Goal: Find specific page/section: Find specific page/section

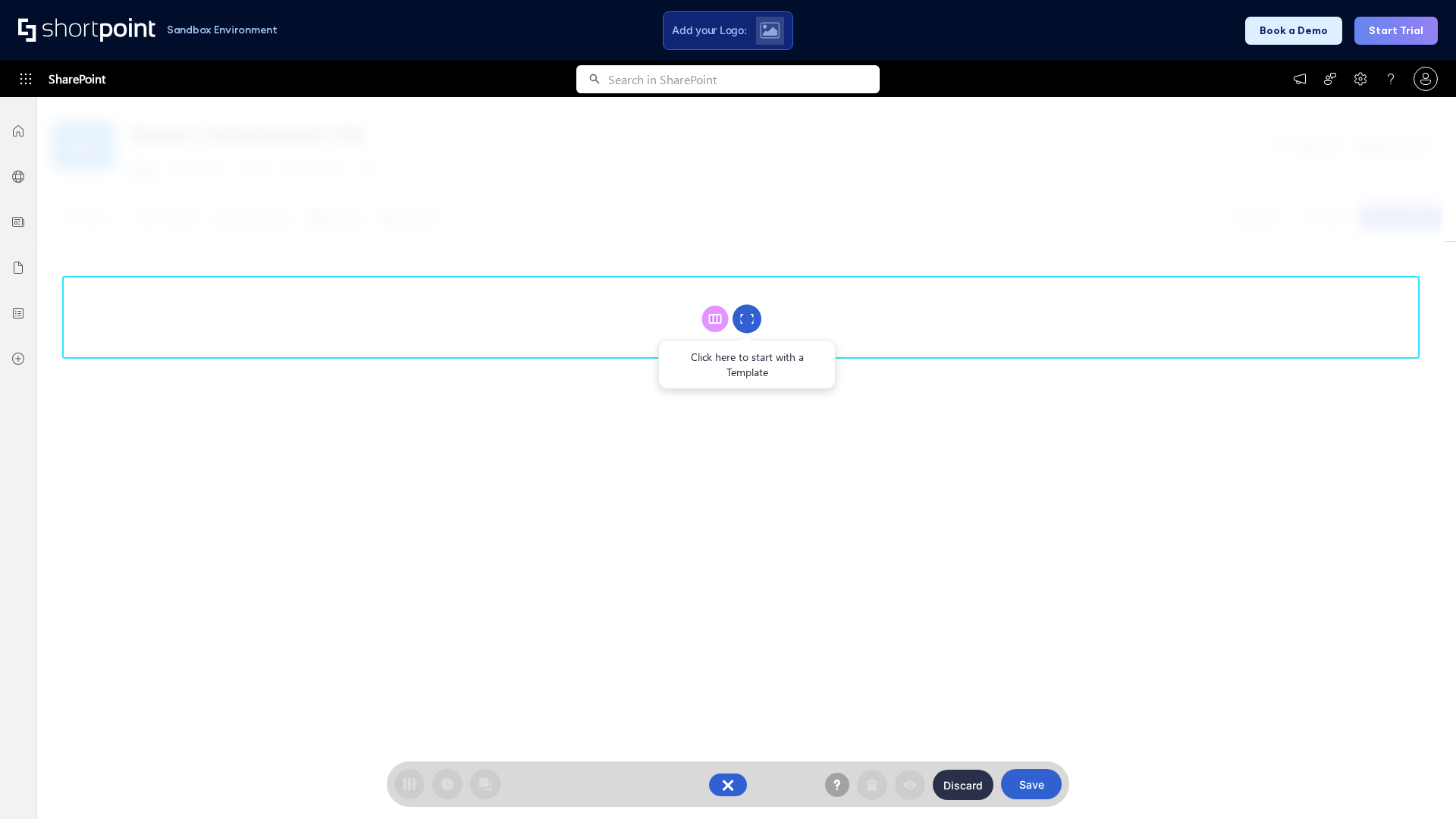
click at [747, 318] on circle at bounding box center [747, 319] width 28 height 28
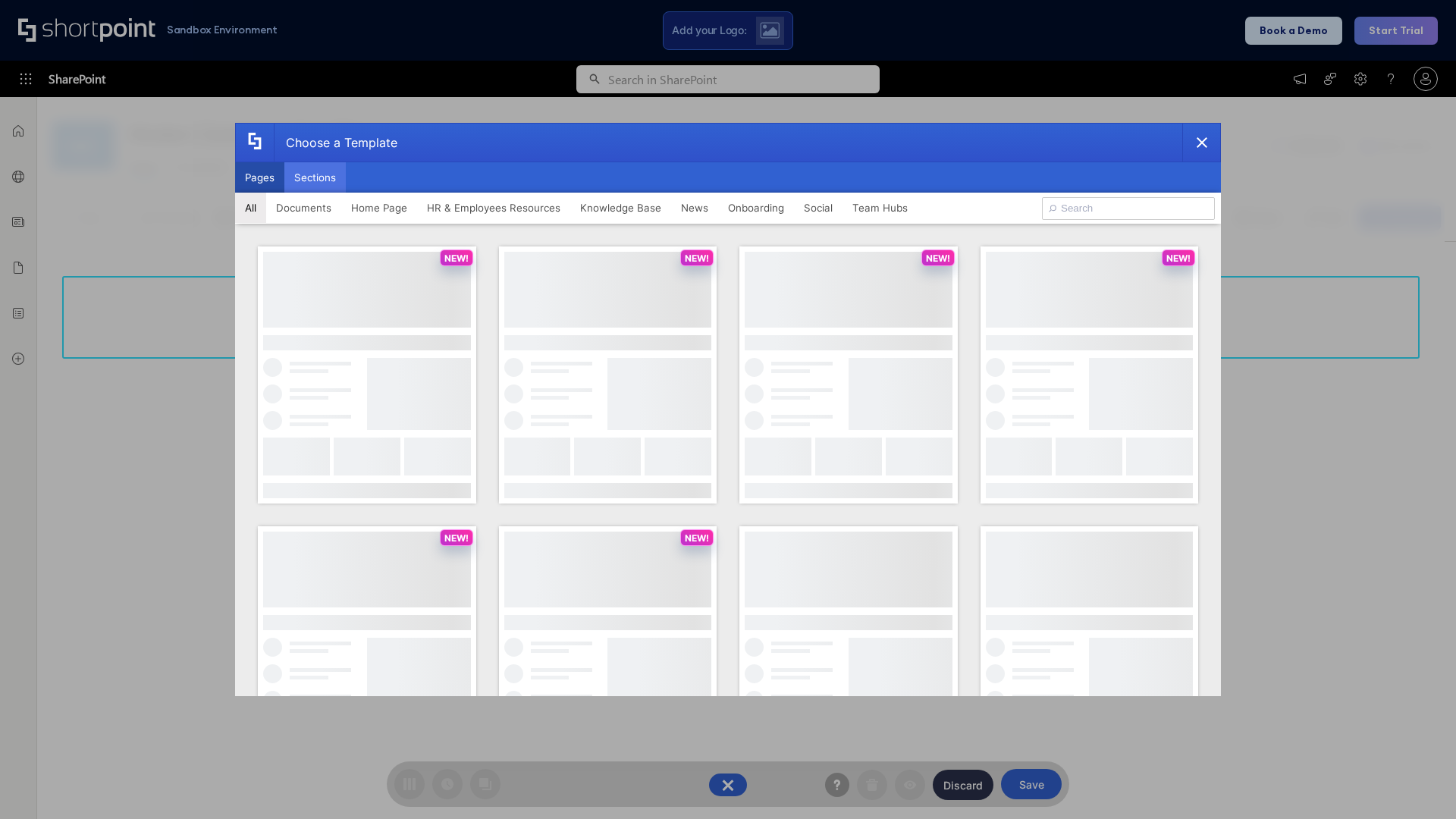
click at [314, 178] on button "Sections" at bounding box center [315, 177] width 62 height 30
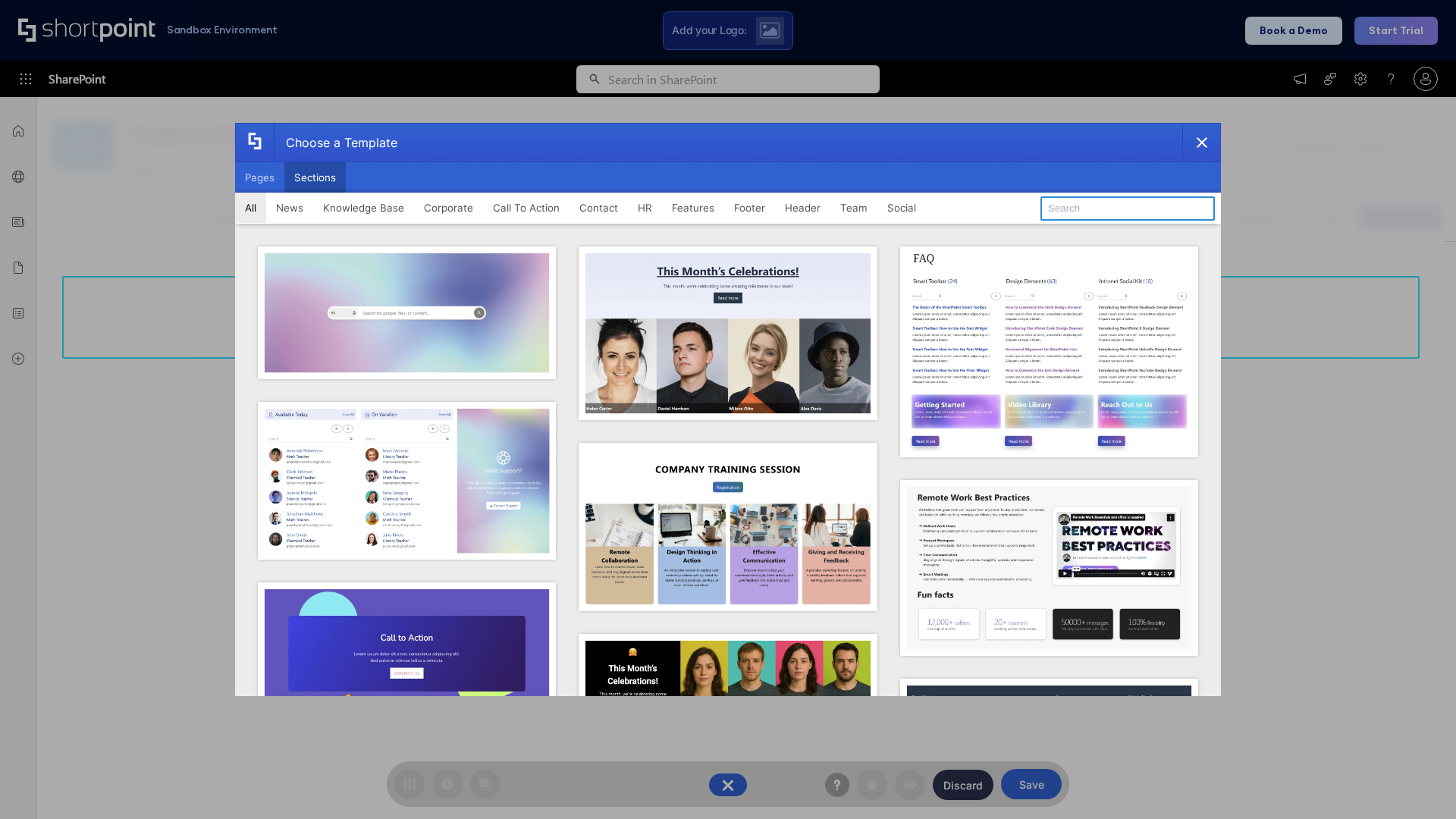
type input "Footer 2"
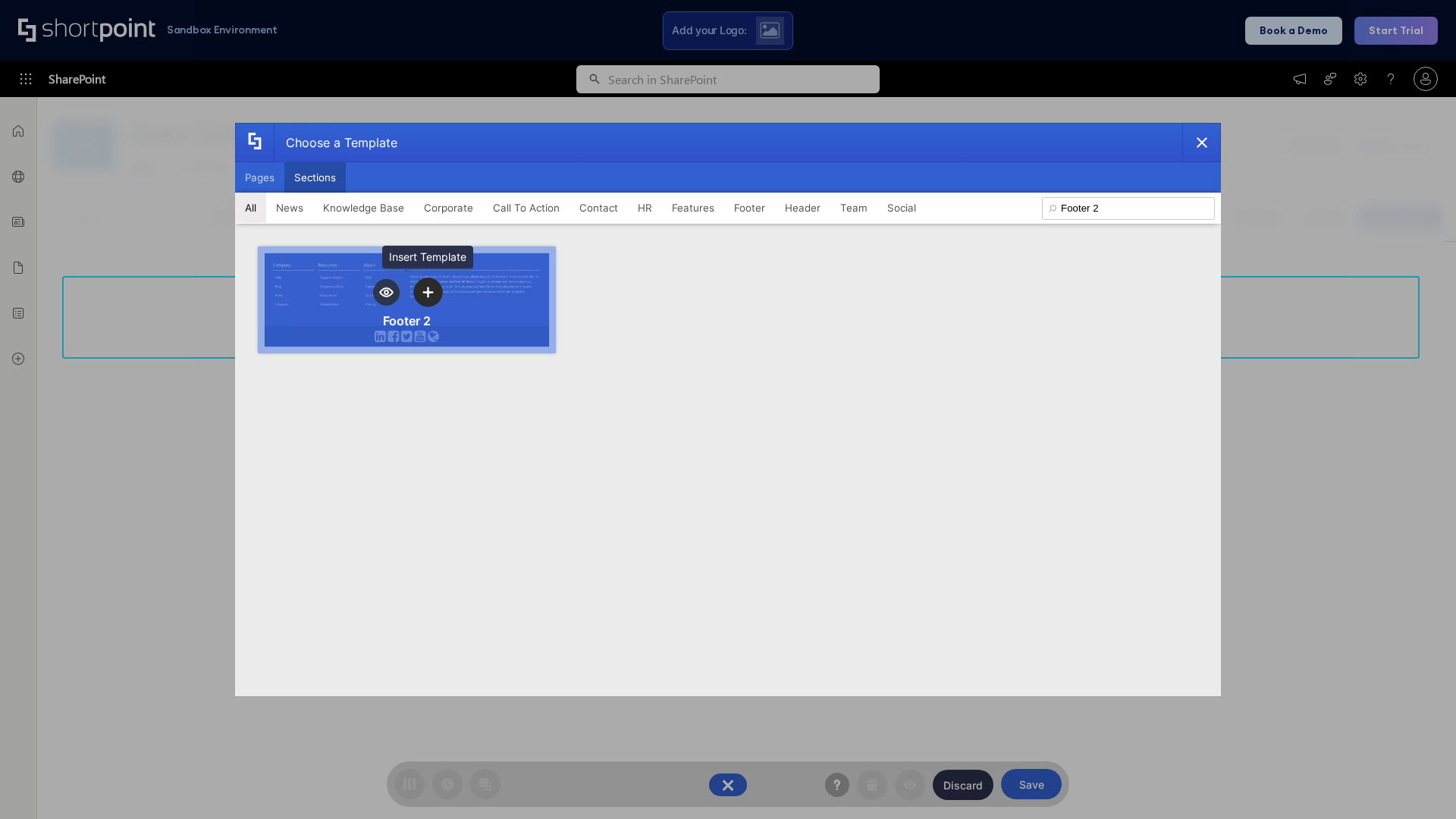
click at [427, 292] on icon "template selector" at bounding box center [427, 292] width 10 height 10
